Goal: Task Accomplishment & Management: Manage account settings

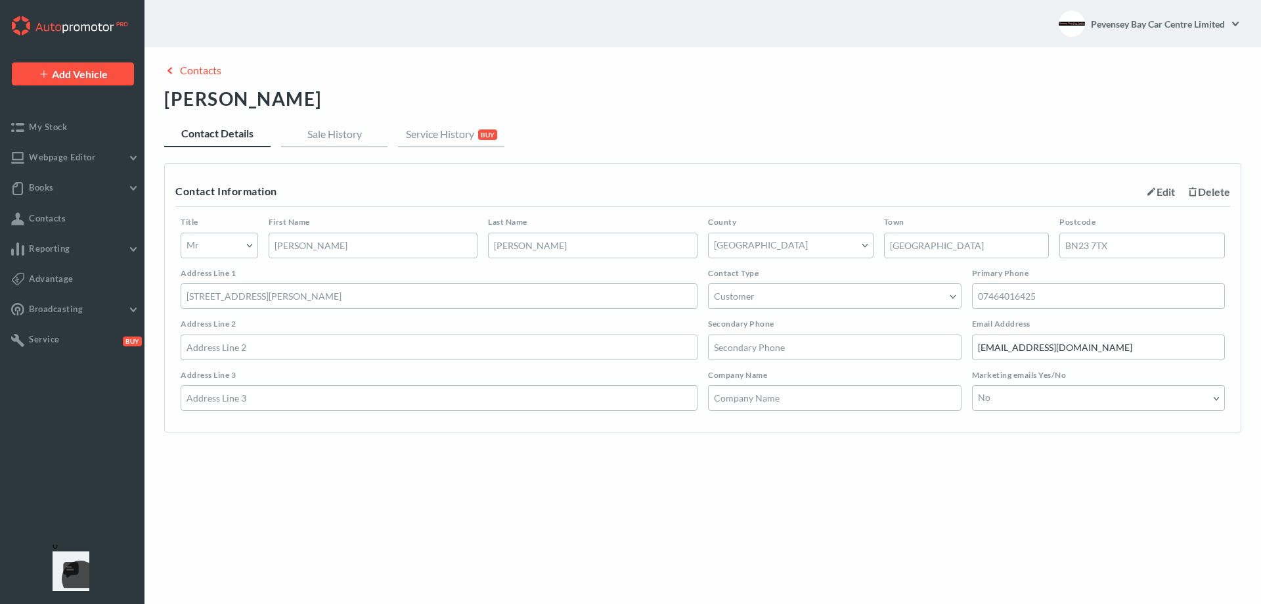
click at [1000, 306] on div "Title Select Mr Mrs Miss Ms Dr First Name [PERSON_NAME] Last Name [PERSON_NAME]…" at bounding box center [702, 313] width 1055 height 215
click at [999, 305] on div "Title Select Mr Mrs Miss Ms Dr First Name [PERSON_NAME] Last Name [PERSON_NAME]…" at bounding box center [702, 313] width 1055 height 215
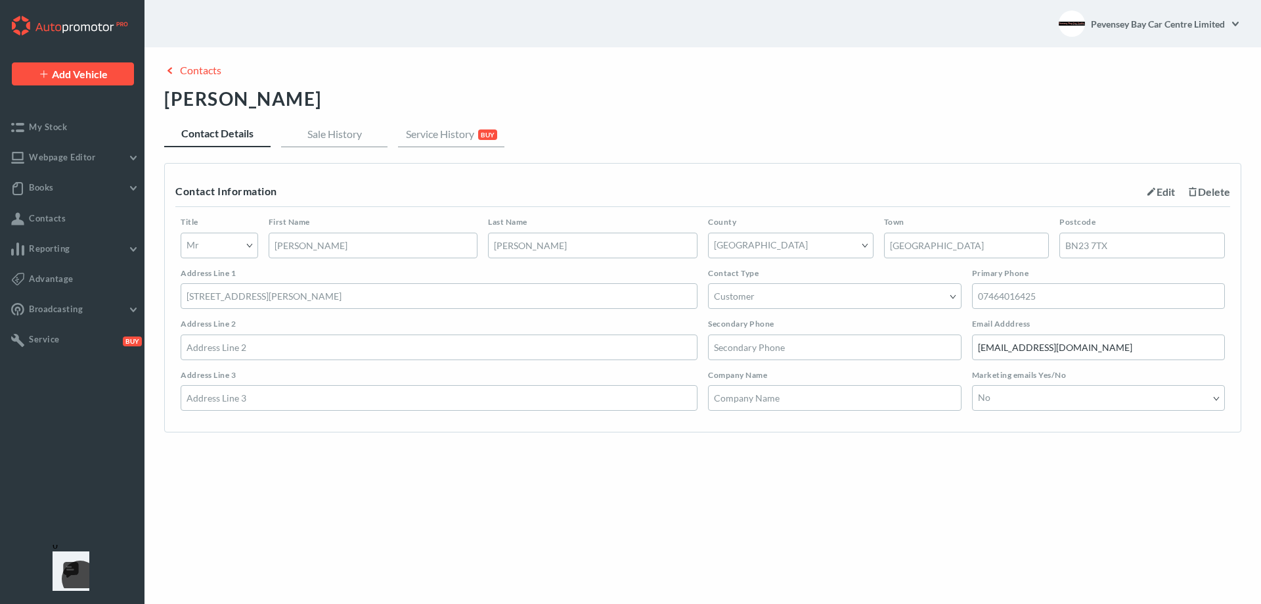
click at [1035, 306] on div "Title Select Mr Mrs Miss Ms Dr First Name [PERSON_NAME] Last Name [PERSON_NAME]…" at bounding box center [702, 313] width 1055 height 215
click at [1151, 197] on span "Edit" at bounding box center [1160, 191] width 29 height 12
drag, startPoint x: 1046, startPoint y: 307, endPoint x: 1000, endPoint y: 298, distance: 46.8
click at [967, 305] on div "Primary Phone 07464016425" at bounding box center [1099, 294] width 264 height 51
click at [987, 360] on input "[EMAIL_ADDRESS][DOMAIN_NAME]" at bounding box center [1099, 347] width 254 height 26
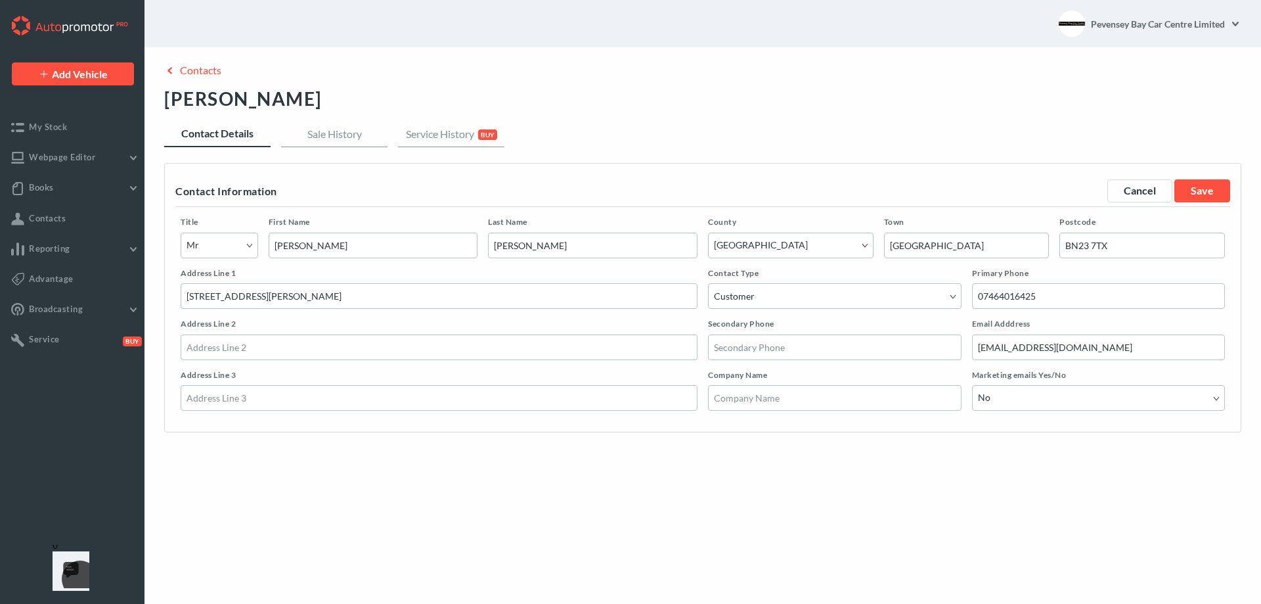
click at [987, 360] on input "[EMAIL_ADDRESS][DOMAIN_NAME]" at bounding box center [1099, 347] width 254 height 26
click at [989, 360] on input "[EMAIL_ADDRESS][DOMAIN_NAME]" at bounding box center [1099, 347] width 254 height 26
click at [1094, 253] on input "BN23 7TX" at bounding box center [1143, 246] width 166 height 26
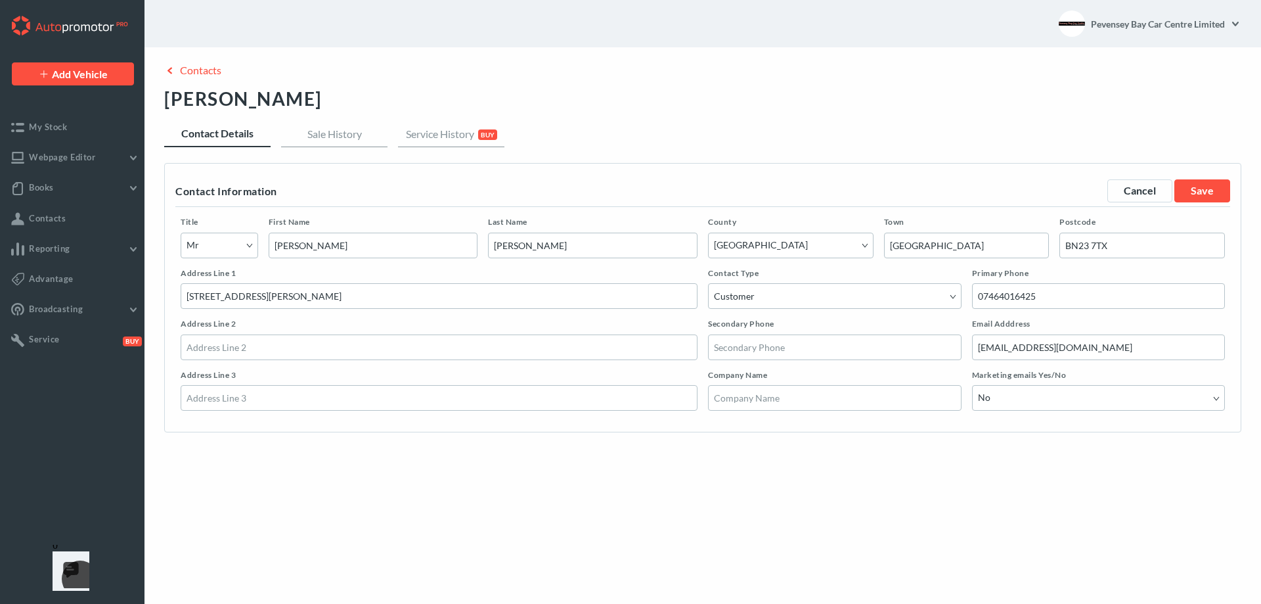
click at [1094, 253] on input "BN23 7TX" at bounding box center [1143, 246] width 166 height 26
click at [1094, 252] on input "BN23 7TX" at bounding box center [1143, 246] width 166 height 26
click at [1212, 195] on link "Save" at bounding box center [1203, 190] width 56 height 23
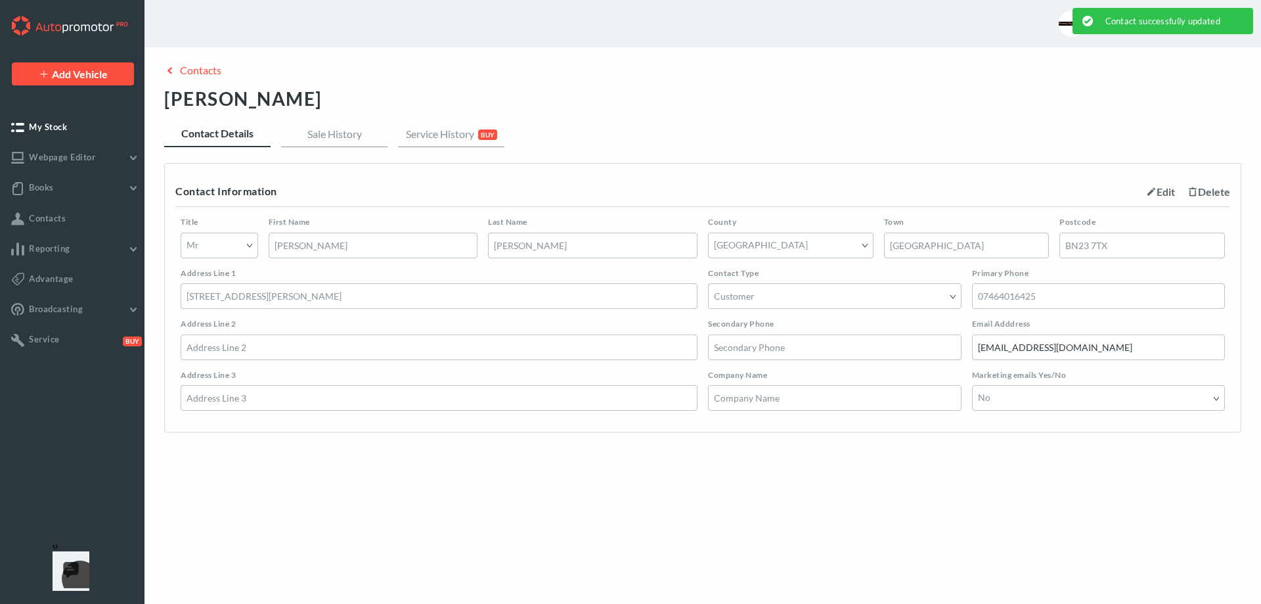
click at [81, 127] on link "My Stock" at bounding box center [72, 128] width 145 height 20
